Goal: Register for event/course

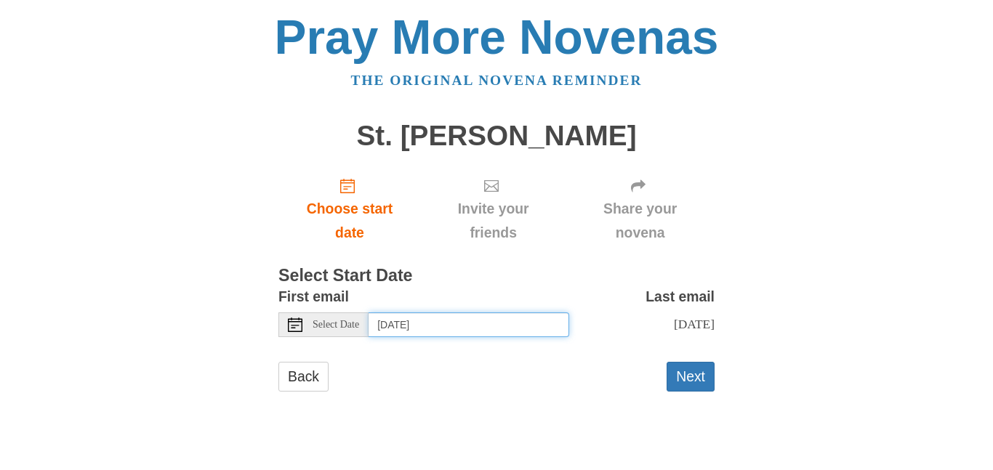
click at [514, 318] on input "Wednesday, October 15th" at bounding box center [468, 324] width 201 height 25
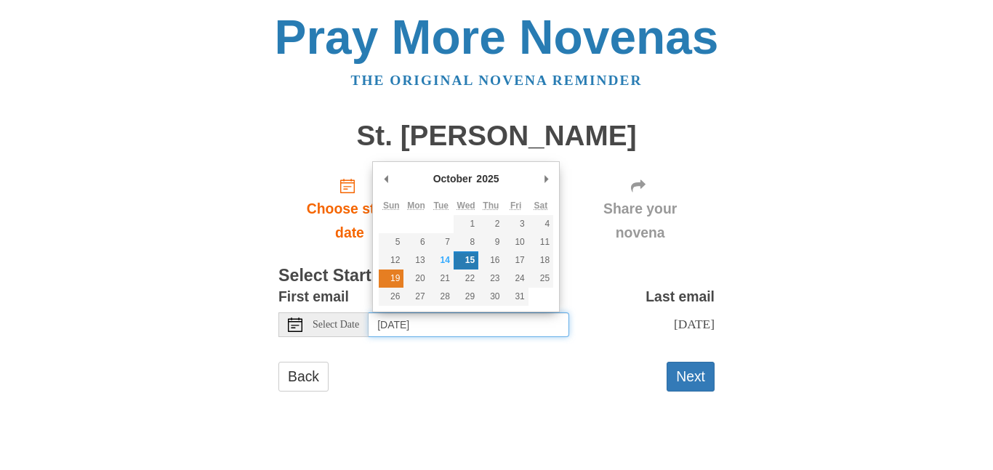
type input "Sunday, October 19th"
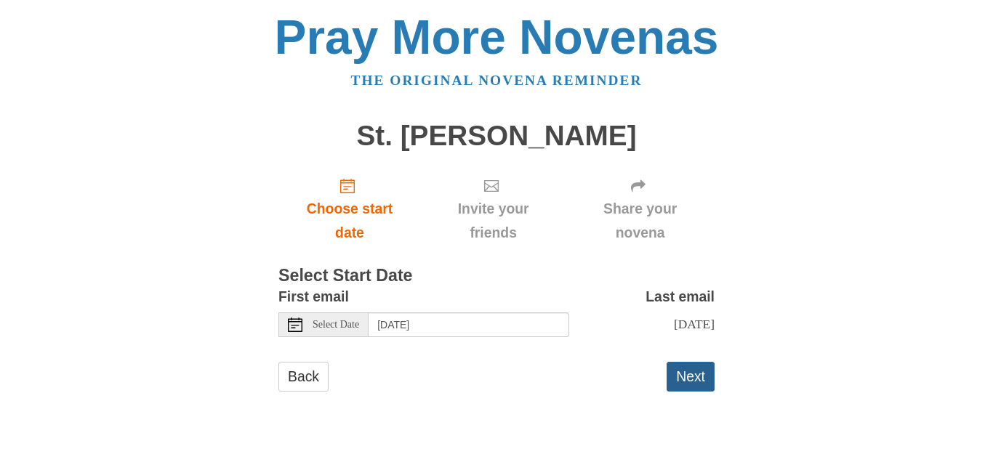
click at [679, 374] on button "Next" at bounding box center [690, 377] width 48 height 30
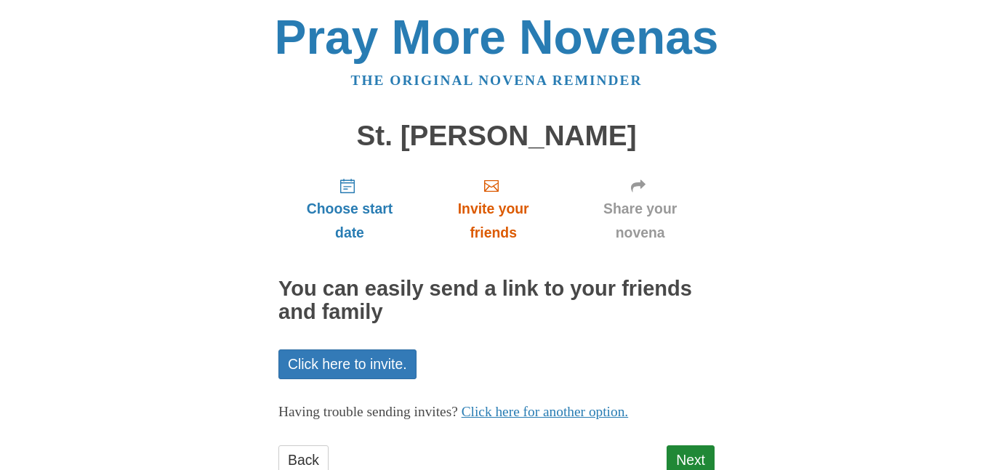
scroll to position [47, 0]
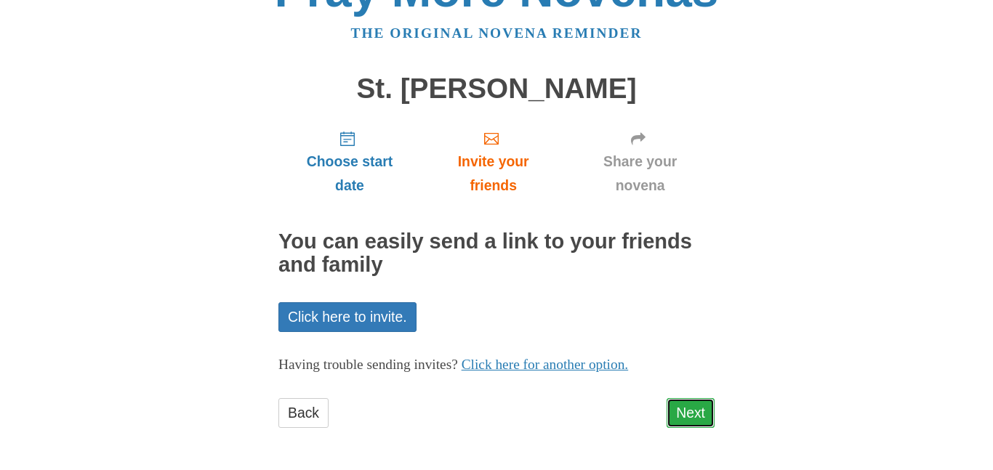
click at [688, 413] on link "Next" at bounding box center [690, 413] width 48 height 30
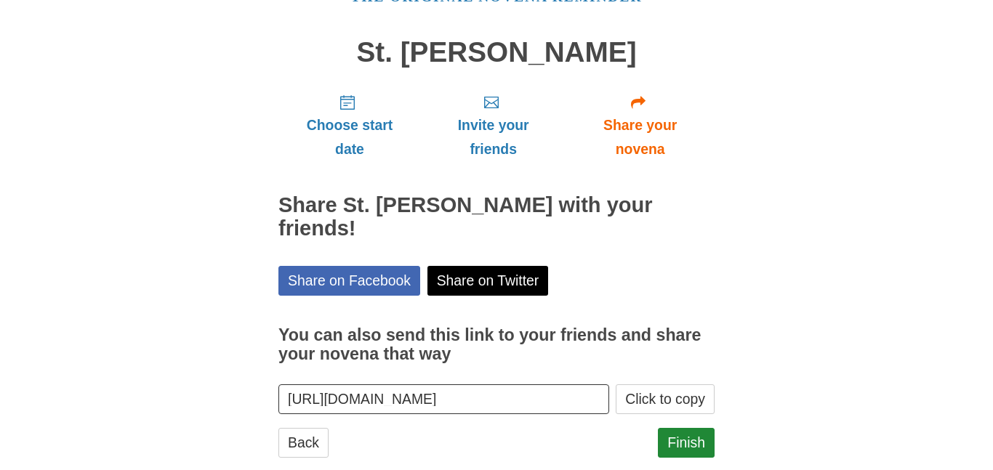
scroll to position [90, 0]
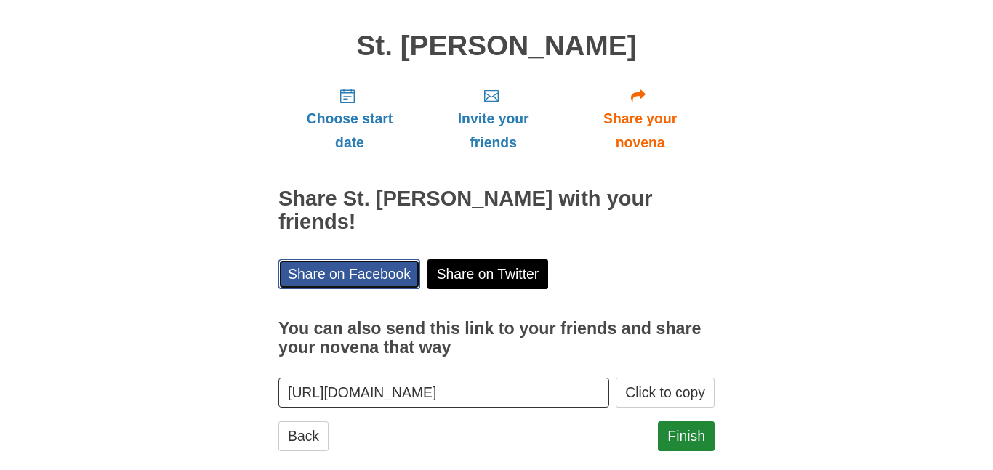
click at [357, 259] on link "Share on Facebook" at bounding box center [349, 274] width 142 height 30
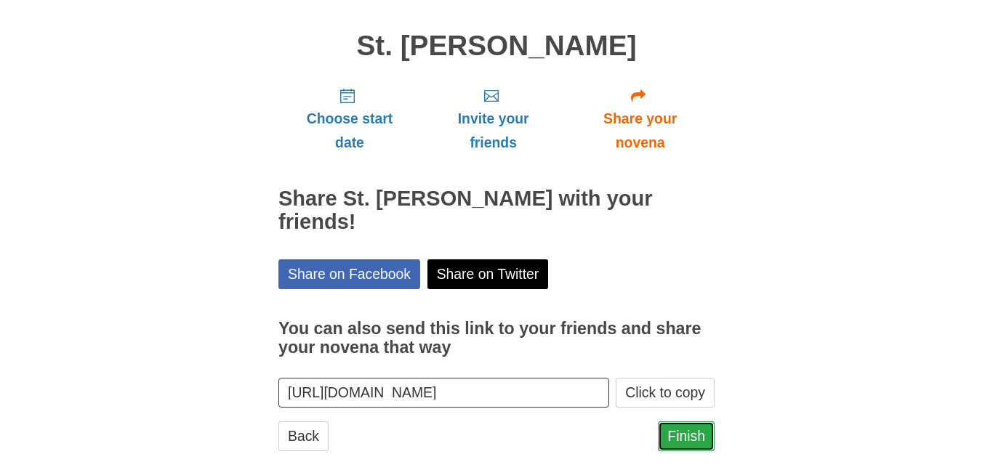
click at [693, 427] on link "Finish" at bounding box center [686, 436] width 57 height 30
